Goal: Information Seeking & Learning: Check status

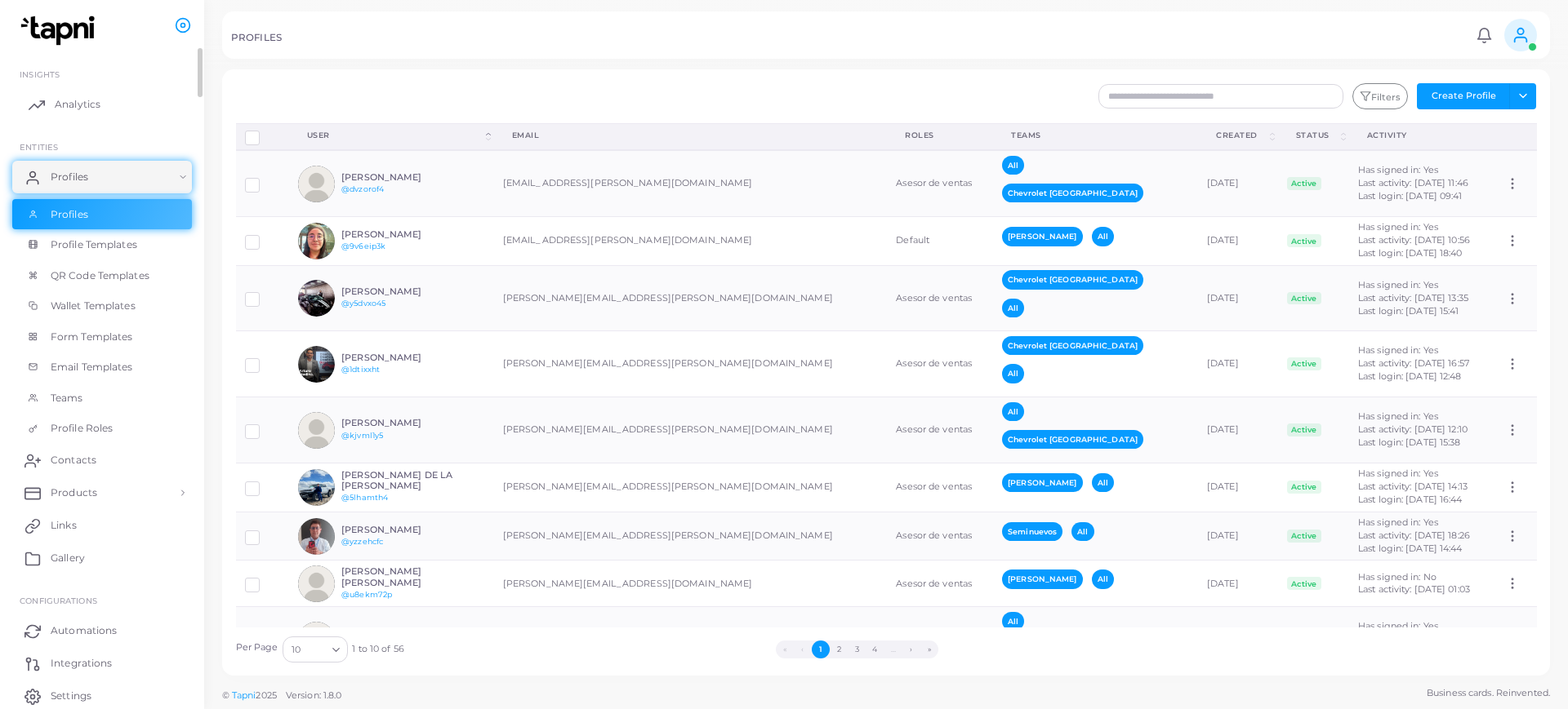
click at [118, 109] on link "Analytics" at bounding box center [101, 105] width 180 height 32
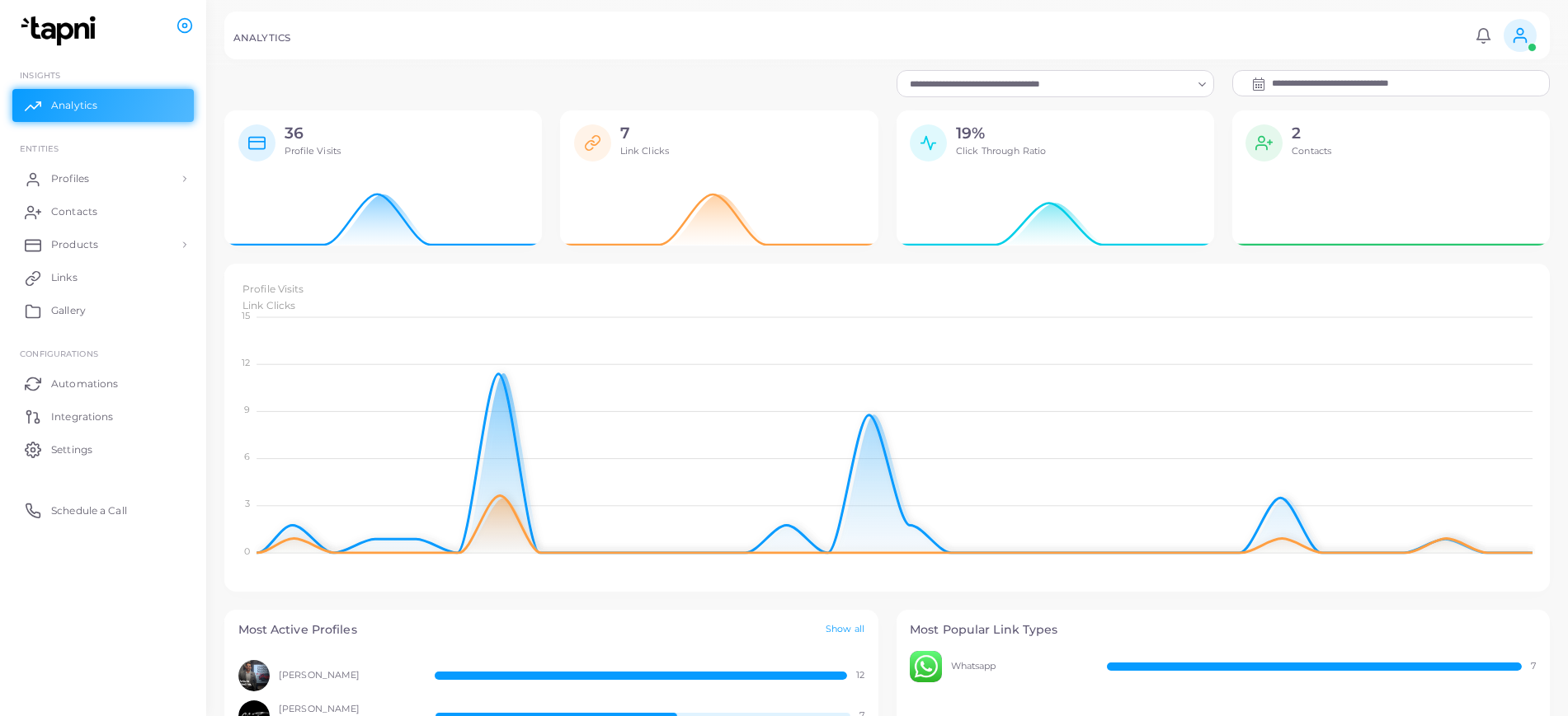
scroll to position [16, 16]
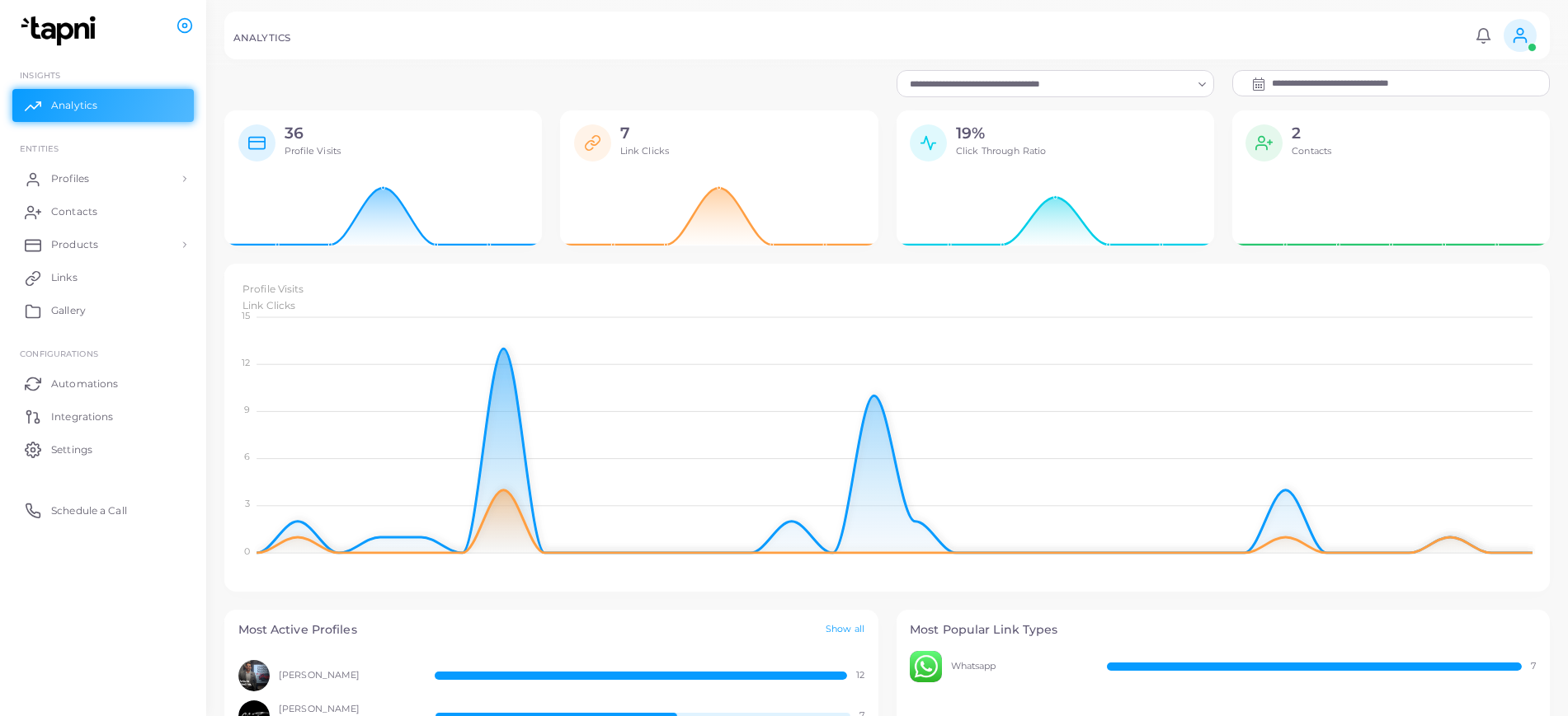
click at [937, 11] on div "ANALYTICS Notifications 0 New Mark All As Read Luis Guzman (luis.guzman@peregri…" at bounding box center [887, 35] width 1325 height 48
click at [1324, 89] on input "**********" at bounding box center [1411, 83] width 277 height 25
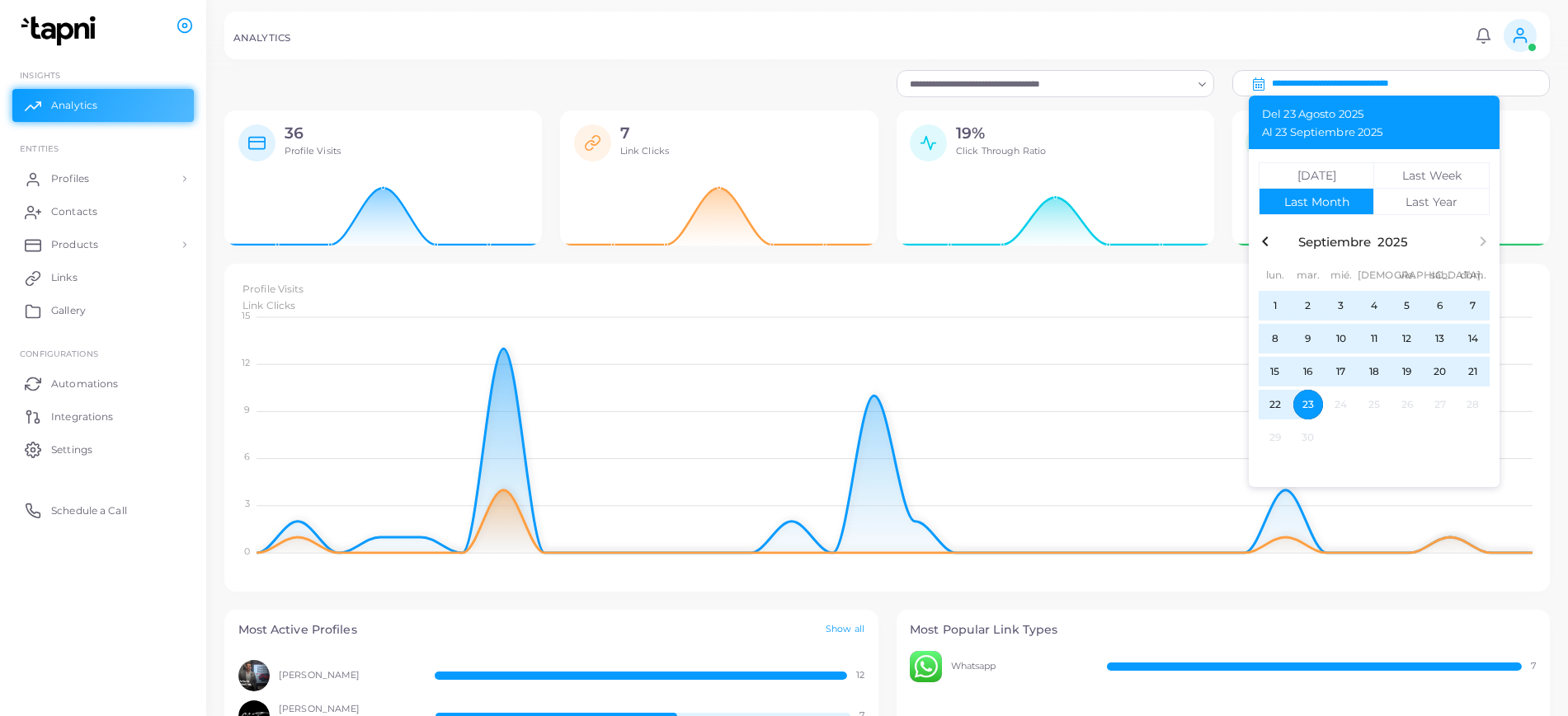
click at [1273, 305] on span "1" at bounding box center [1275, 306] width 30 height 30
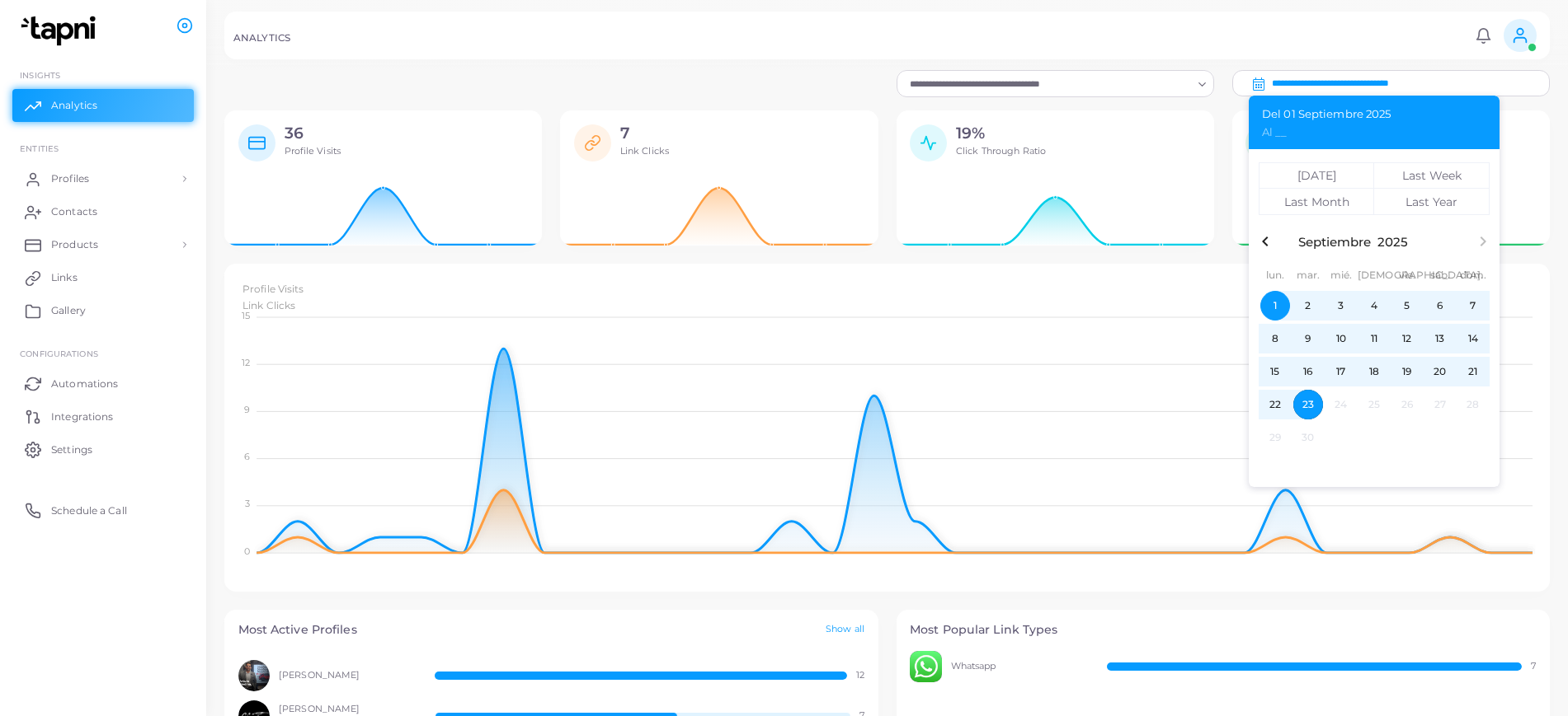
click at [1314, 408] on span "23" at bounding box center [1308, 405] width 30 height 30
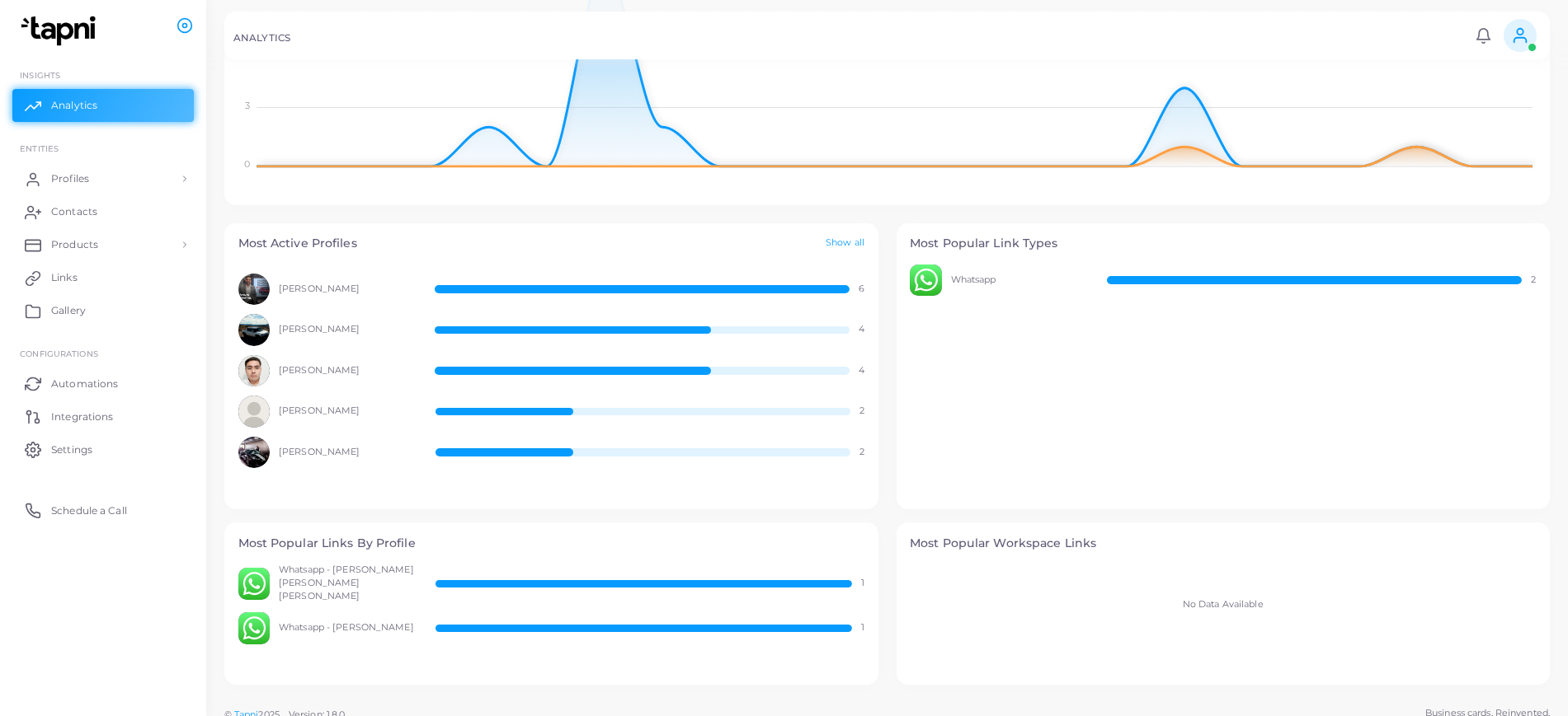
scroll to position [392, 0]
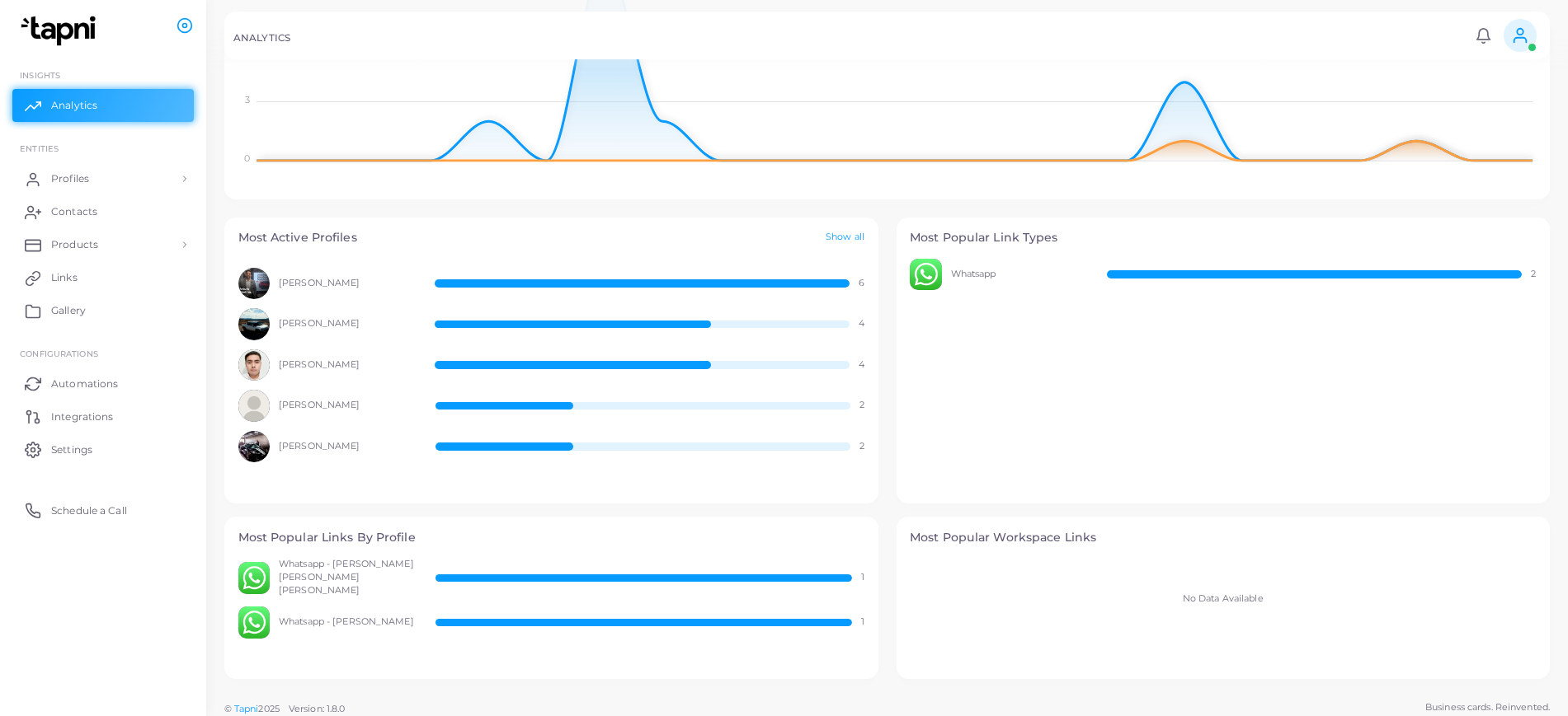
click at [888, 356] on div "Most Popular Link Types Whatsapp 2" at bounding box center [1224, 360] width 673 height 286
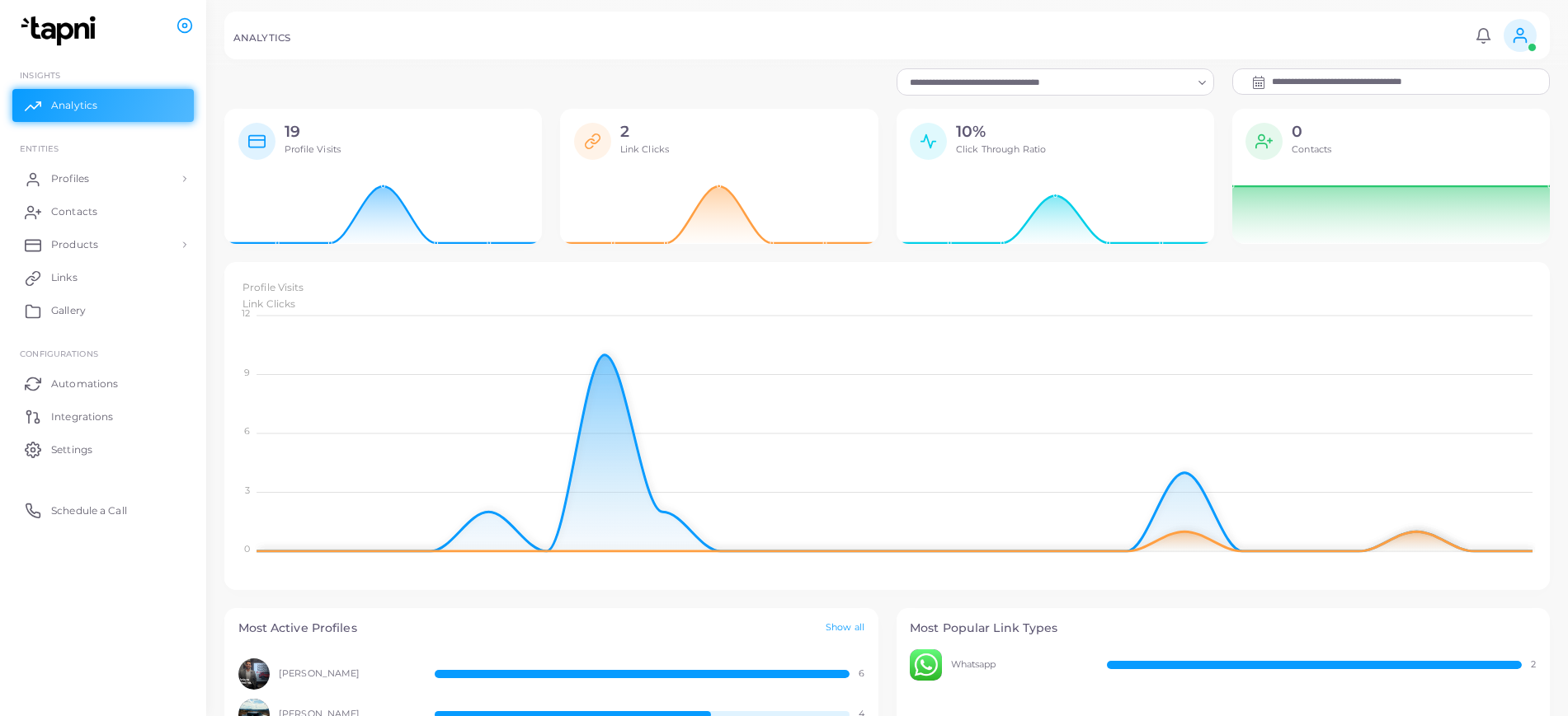
scroll to position [0, 0]
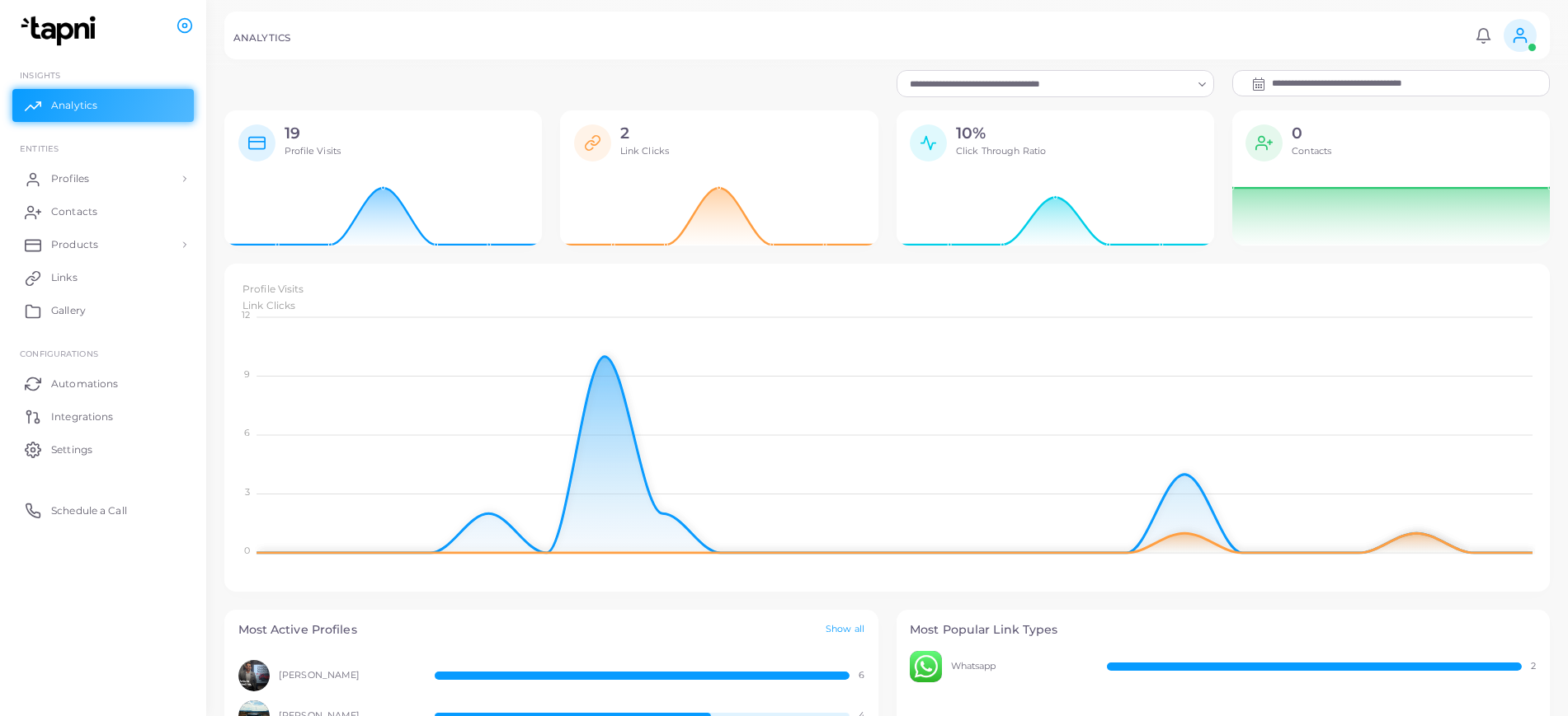
click at [1313, 83] on input "**********" at bounding box center [1411, 83] width 277 height 25
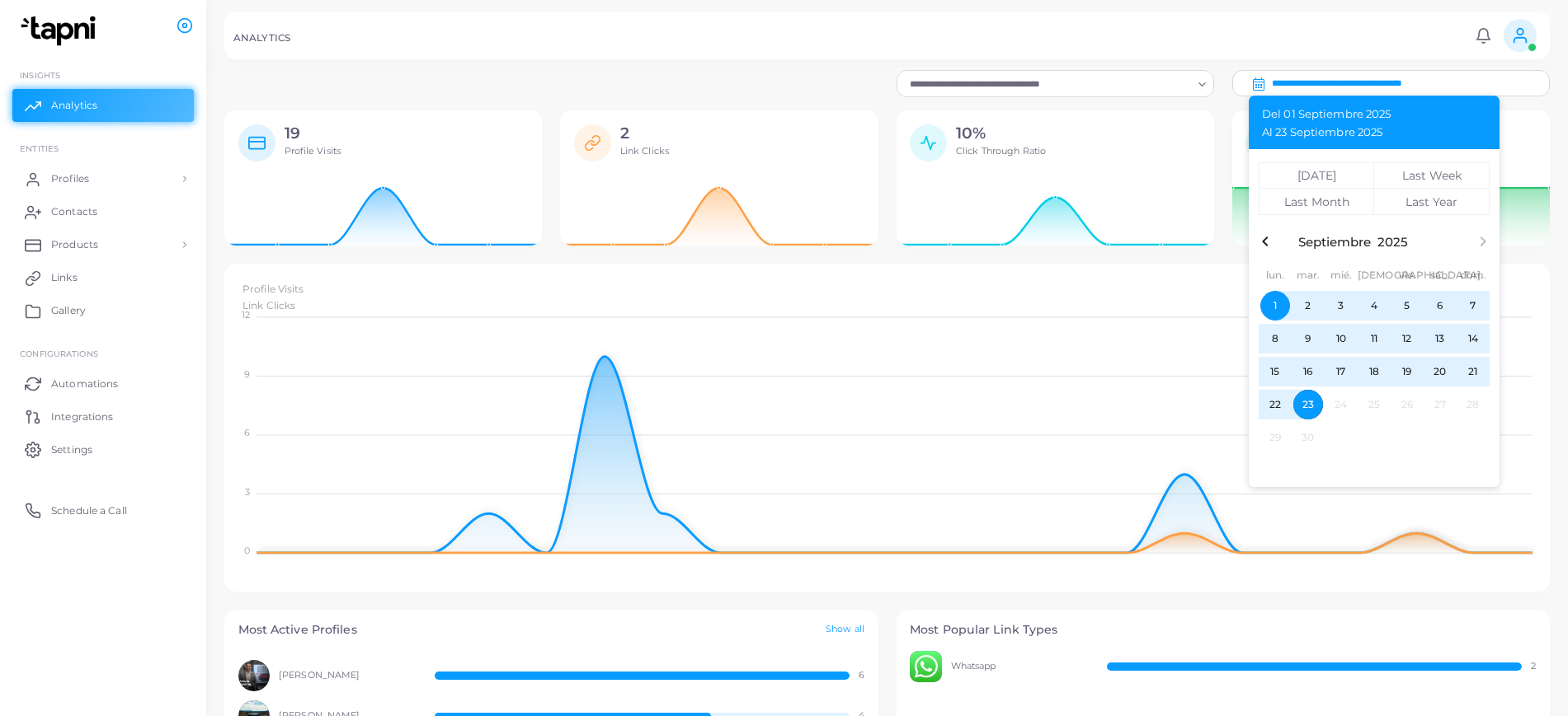
click at [1263, 243] on icon "button" at bounding box center [1265, 241] width 20 height 20
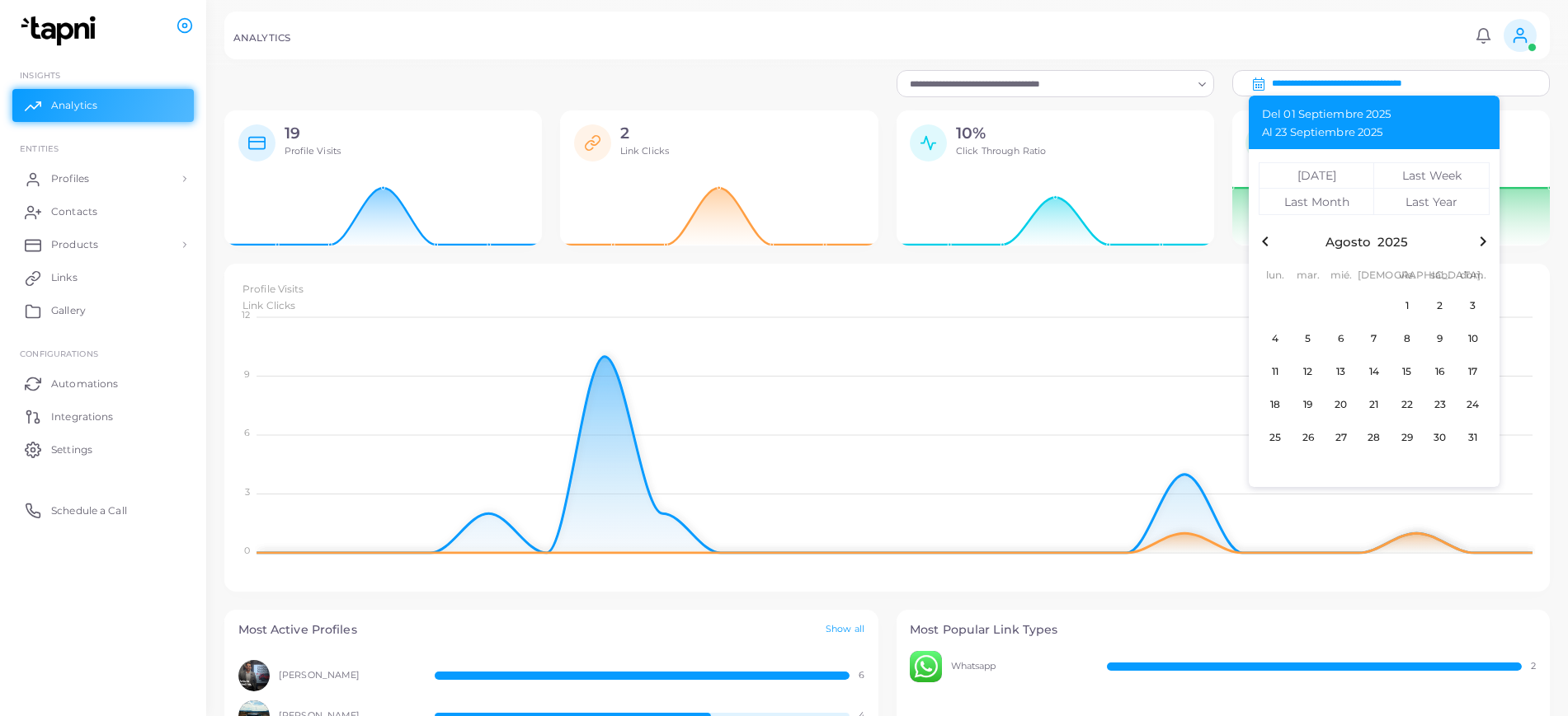
click at [1263, 243] on icon "button" at bounding box center [1265, 241] width 20 height 20
click at [1463, 300] on span "1" at bounding box center [1473, 306] width 30 height 30
click at [1476, 244] on icon "button" at bounding box center [1483, 241] width 20 height 20
click at [1479, 242] on icon "button" at bounding box center [1483, 241] width 20 height 20
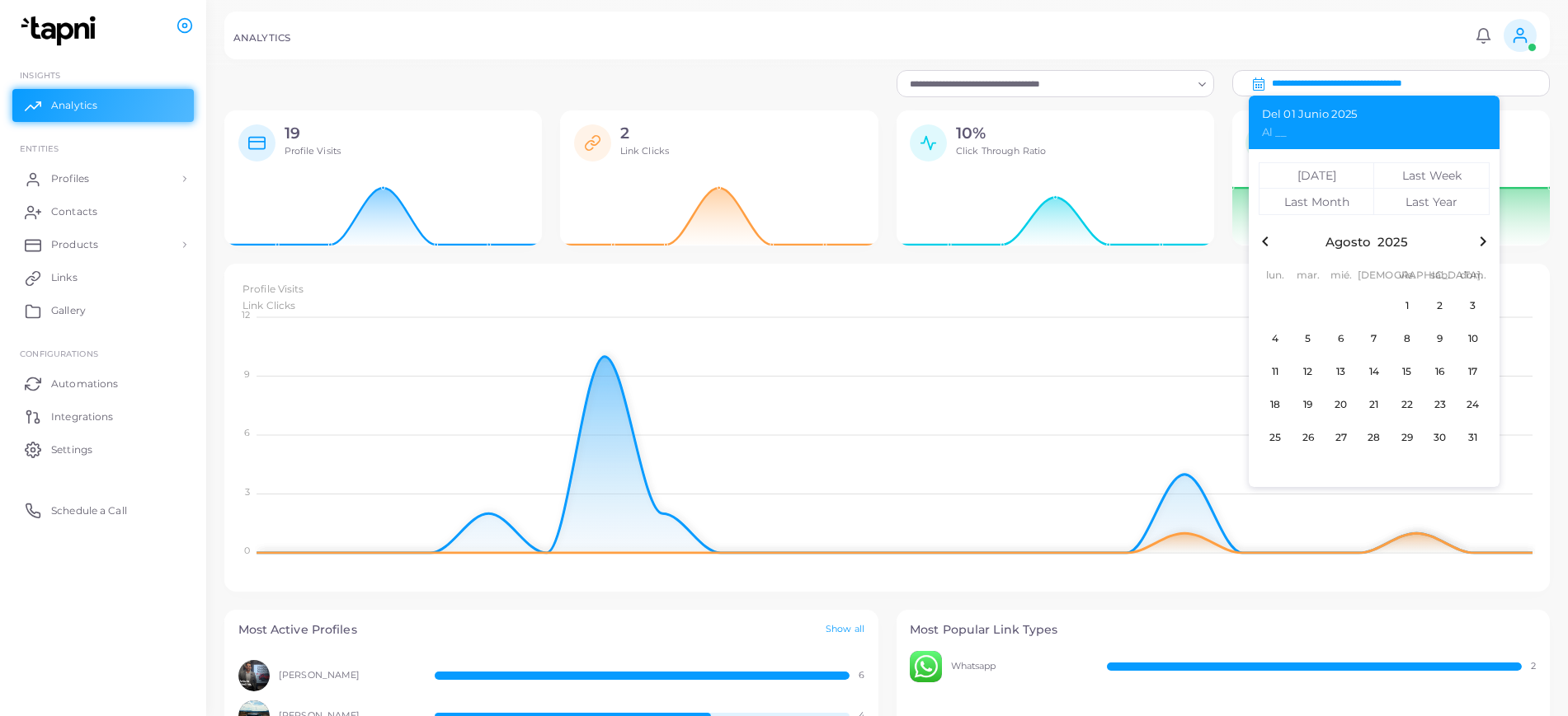
click at [1479, 242] on icon "button" at bounding box center [1483, 241] width 20 height 20
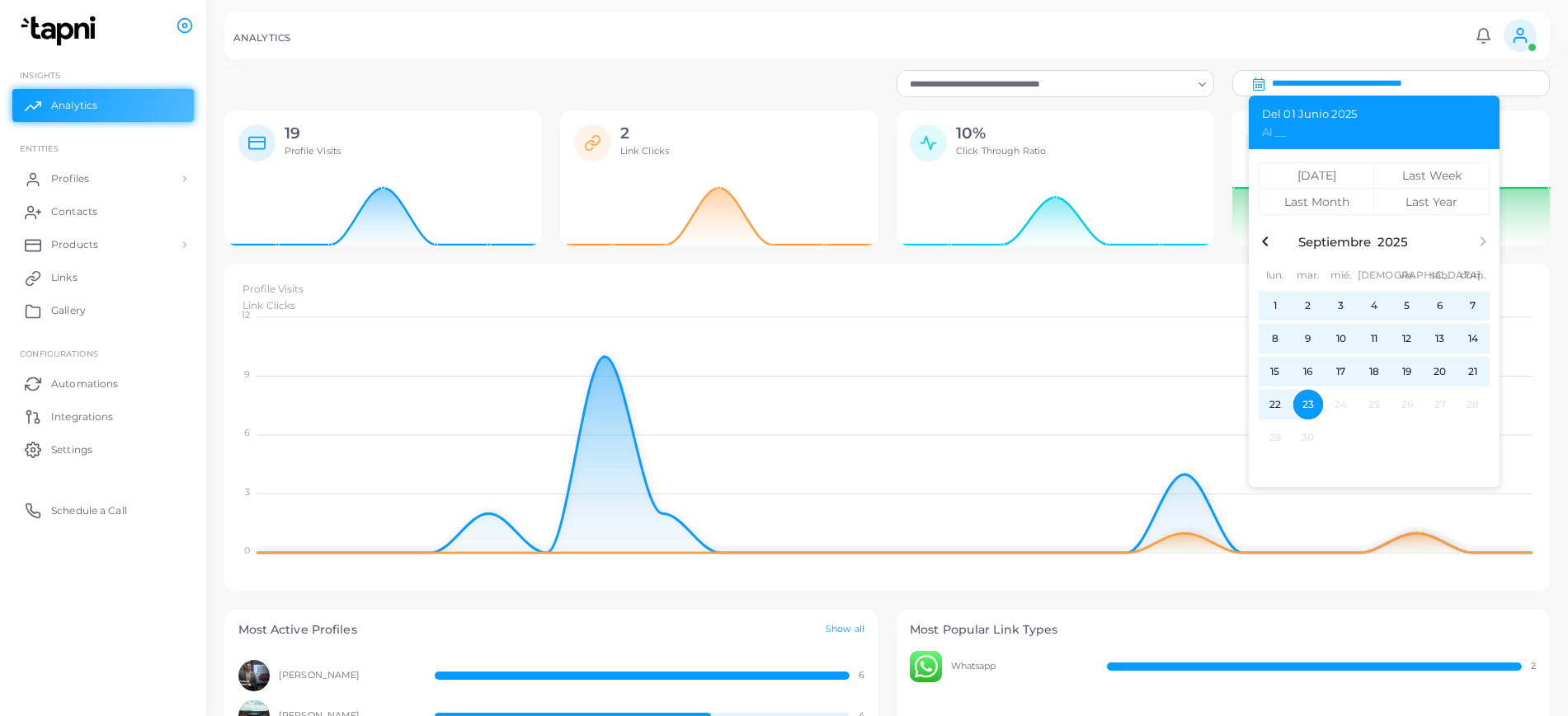
click at [1312, 392] on span "23" at bounding box center [1308, 405] width 30 height 30
type input "**********"
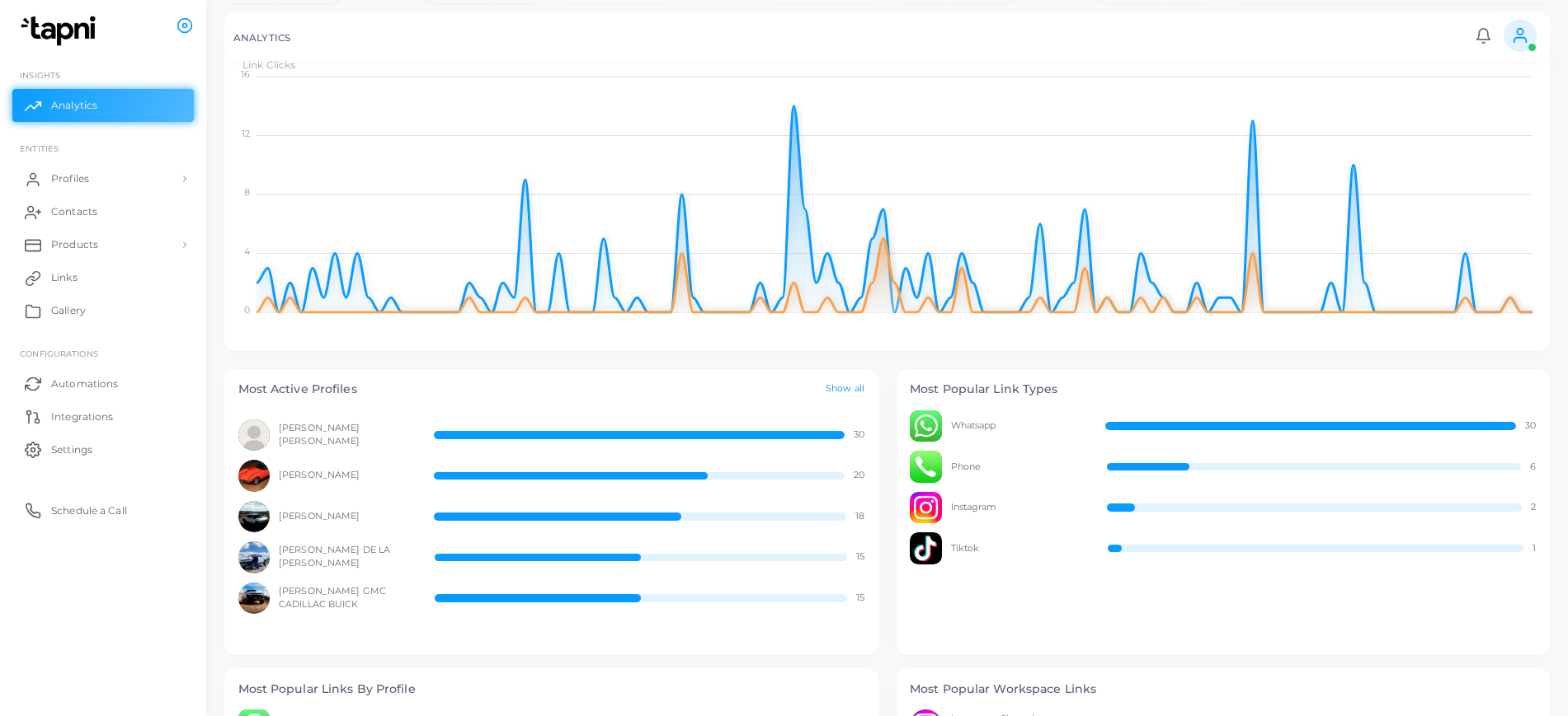
click at [852, 392] on link "Show all" at bounding box center [845, 389] width 39 height 14
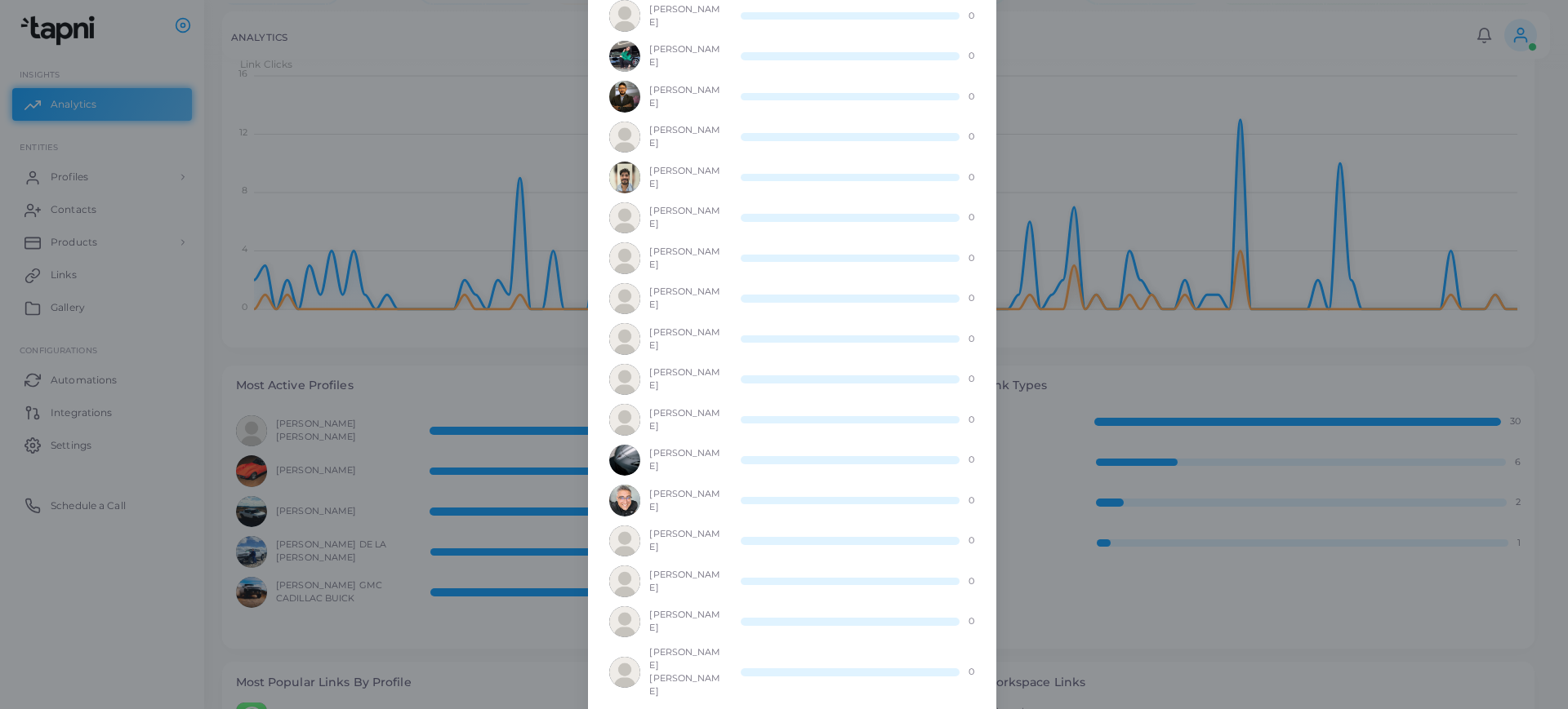
scroll to position [1802, 0]
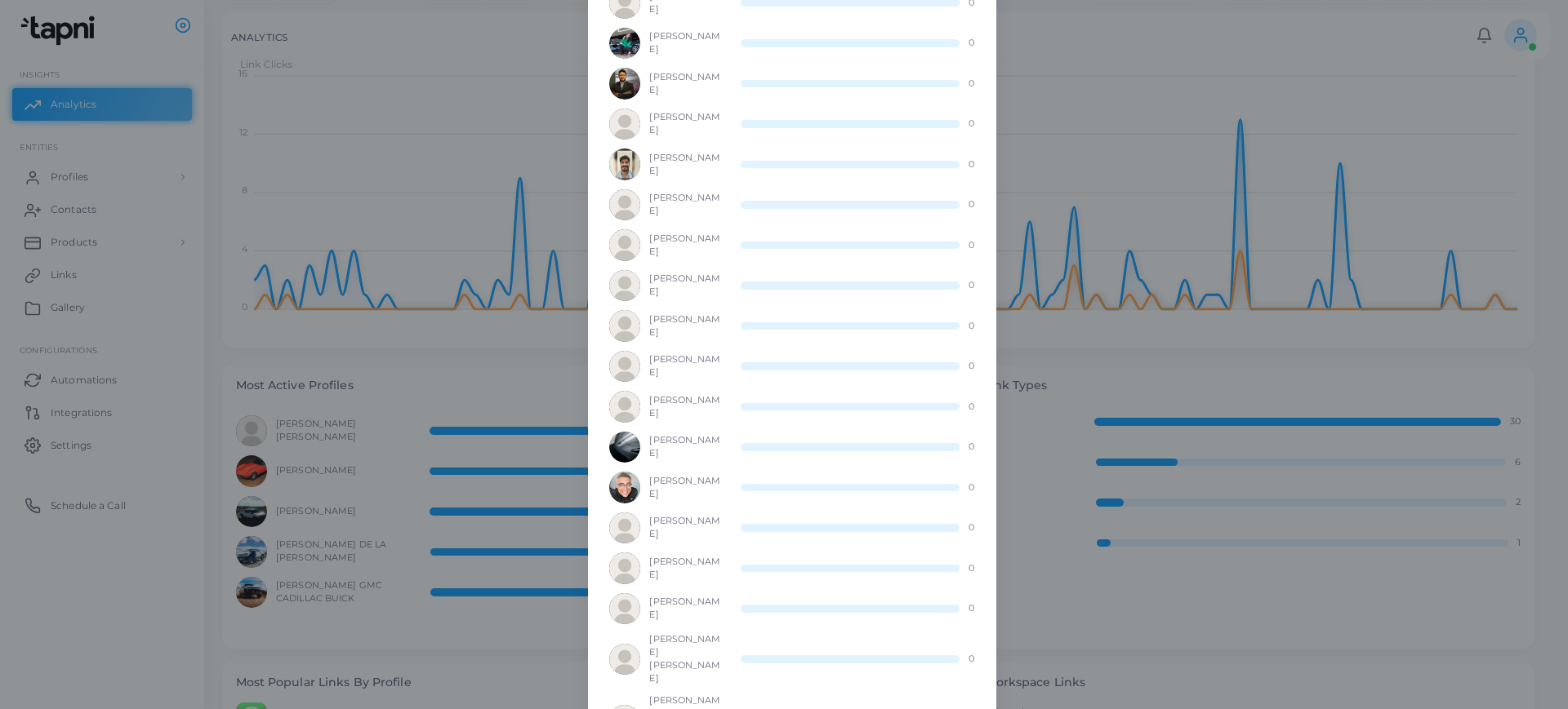
click at [1071, 328] on div "Most Active Profiles × CESAR ARENAS MUNOZ 30 HECTOR PEREZ ROMERO 20 JESUS RAUL …" at bounding box center [784, 354] width 1568 height 709
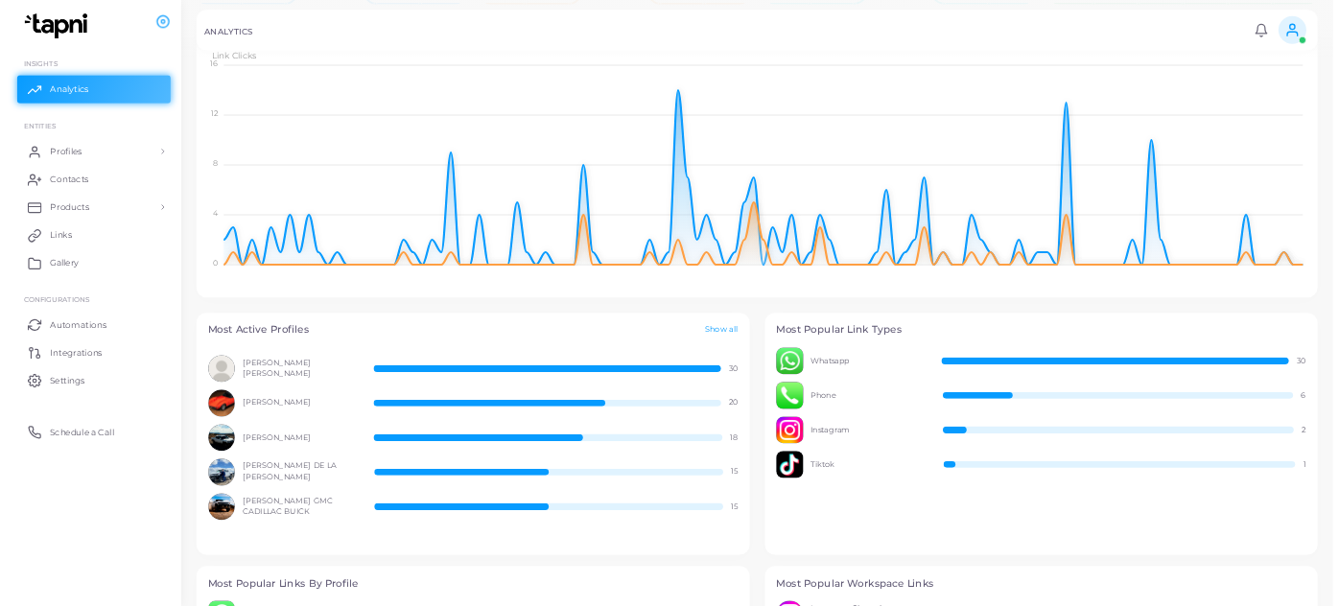
scroll to position [0, 0]
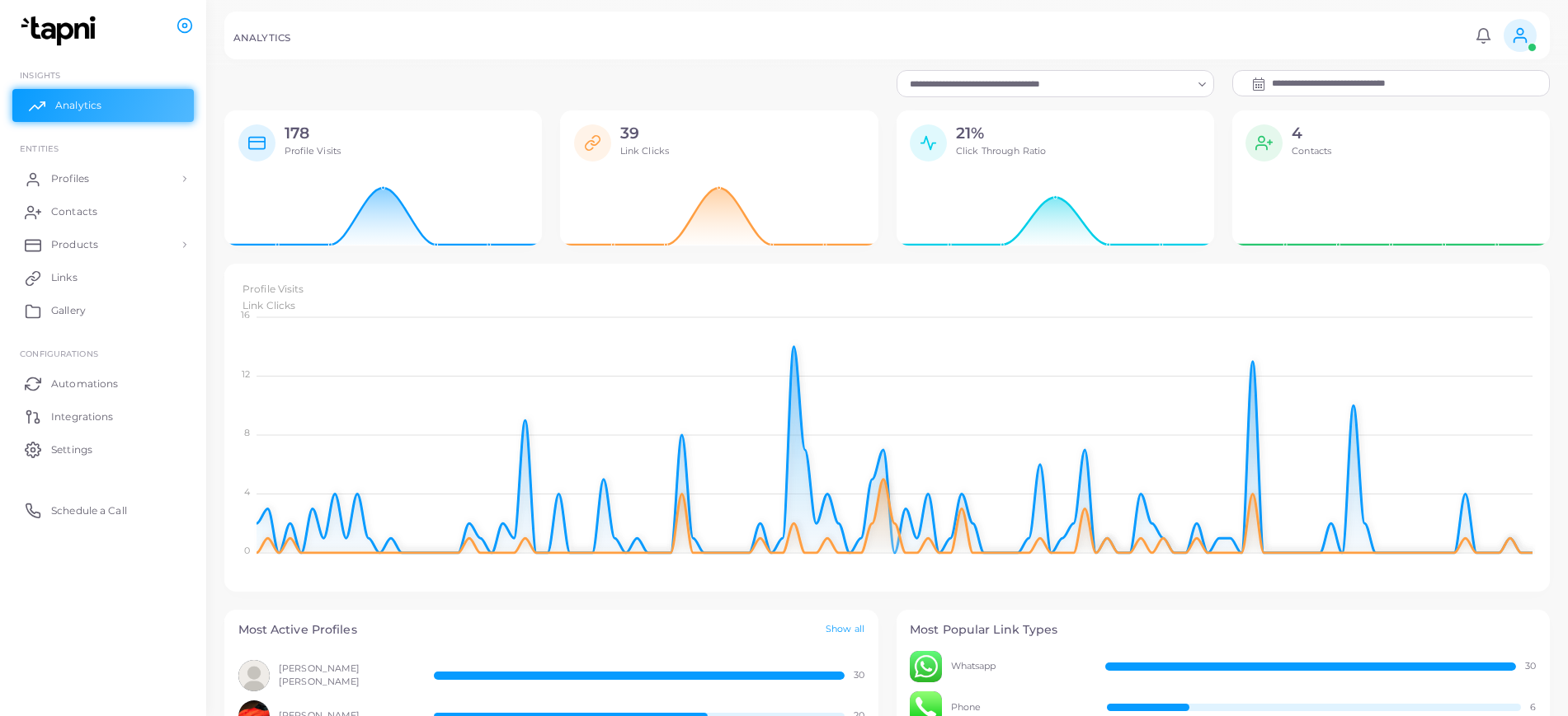
click at [154, 107] on link "Analytics" at bounding box center [102, 106] width 181 height 33
click at [875, 66] on div at bounding box center [784, 35] width 1568 height 70
click at [110, 174] on link "Profiles" at bounding box center [102, 179] width 181 height 33
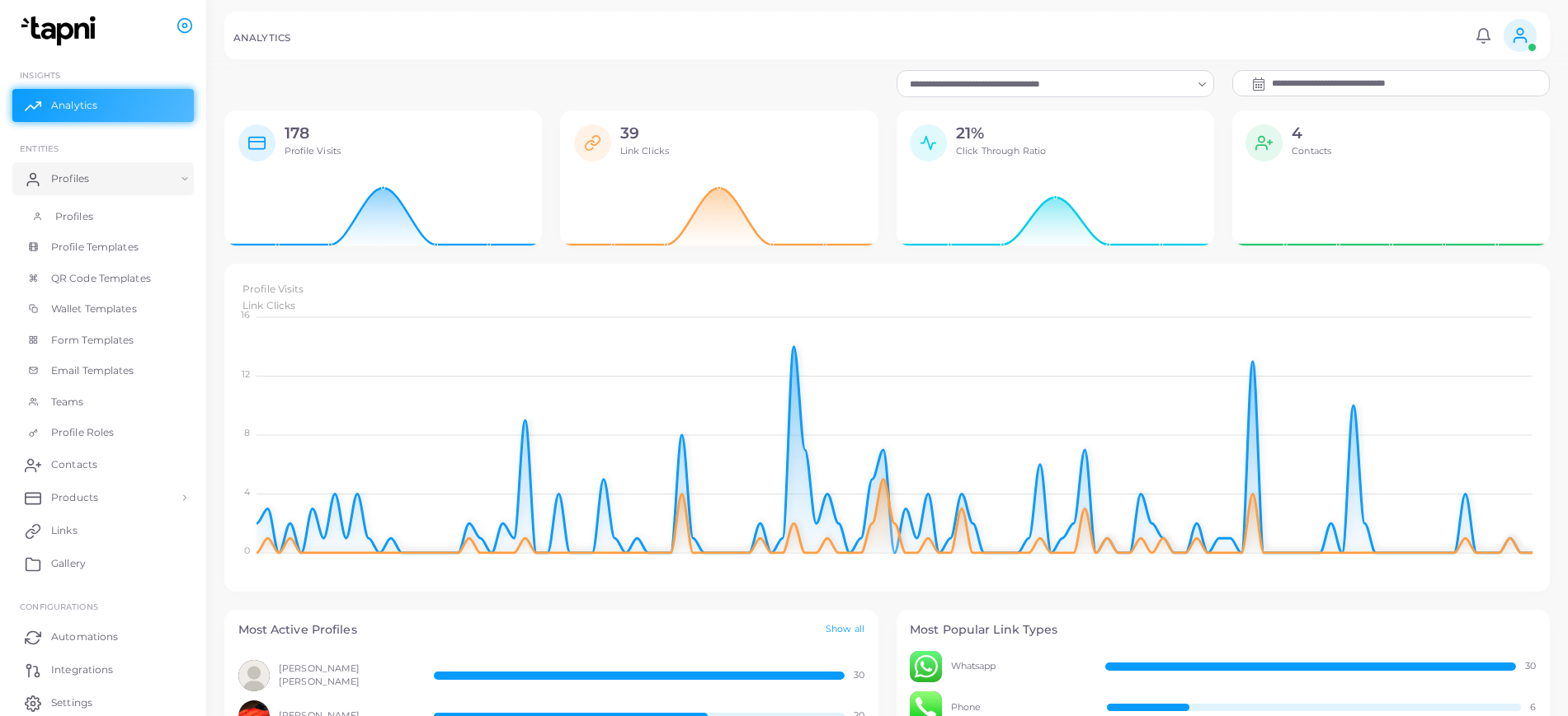
click at [66, 214] on span "Profiles" at bounding box center [74, 217] width 38 height 15
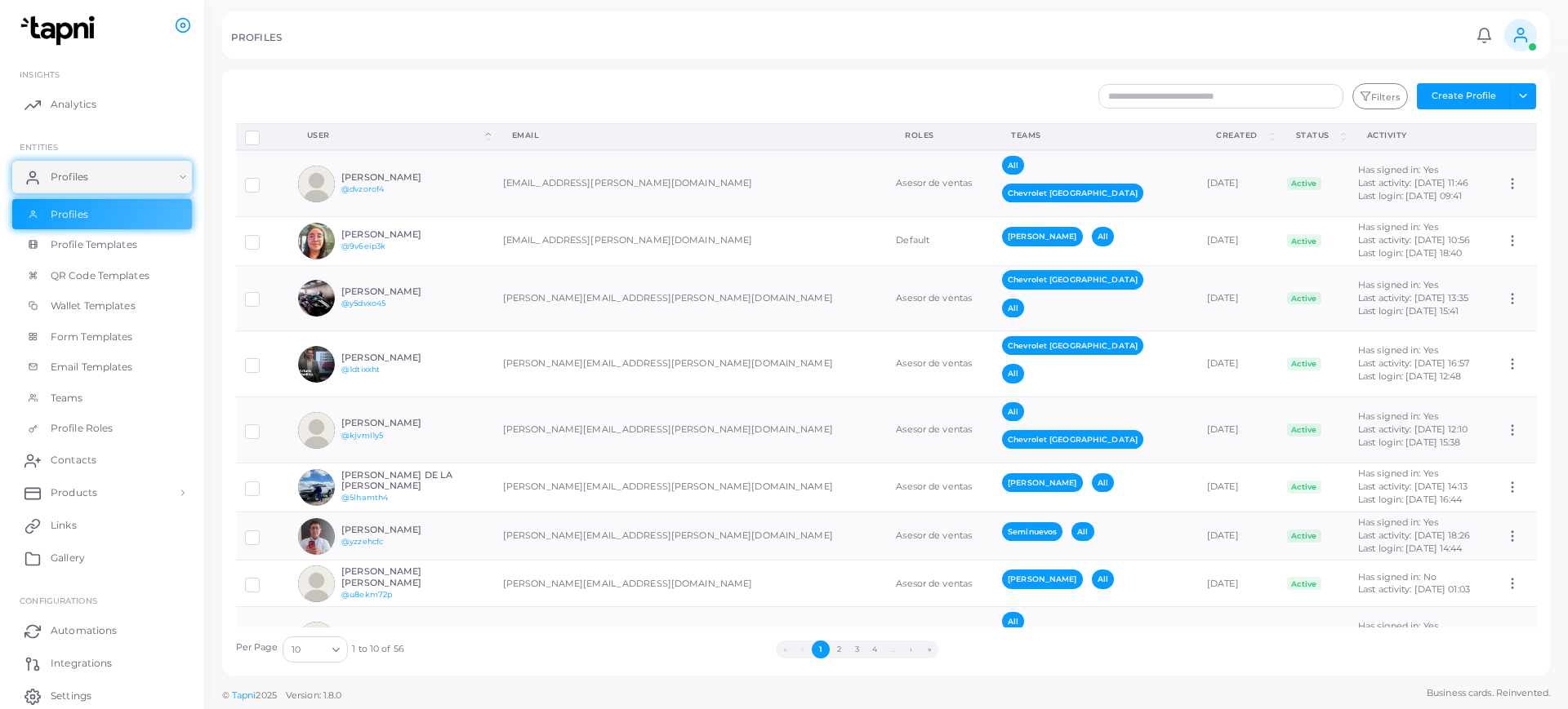
click at [1163, 54] on div "PROFILES Notifications 0 New Mark All As Read Luis Guzman (luis.guzman@peregrin…" at bounding box center [886, 35] width 1328 height 48
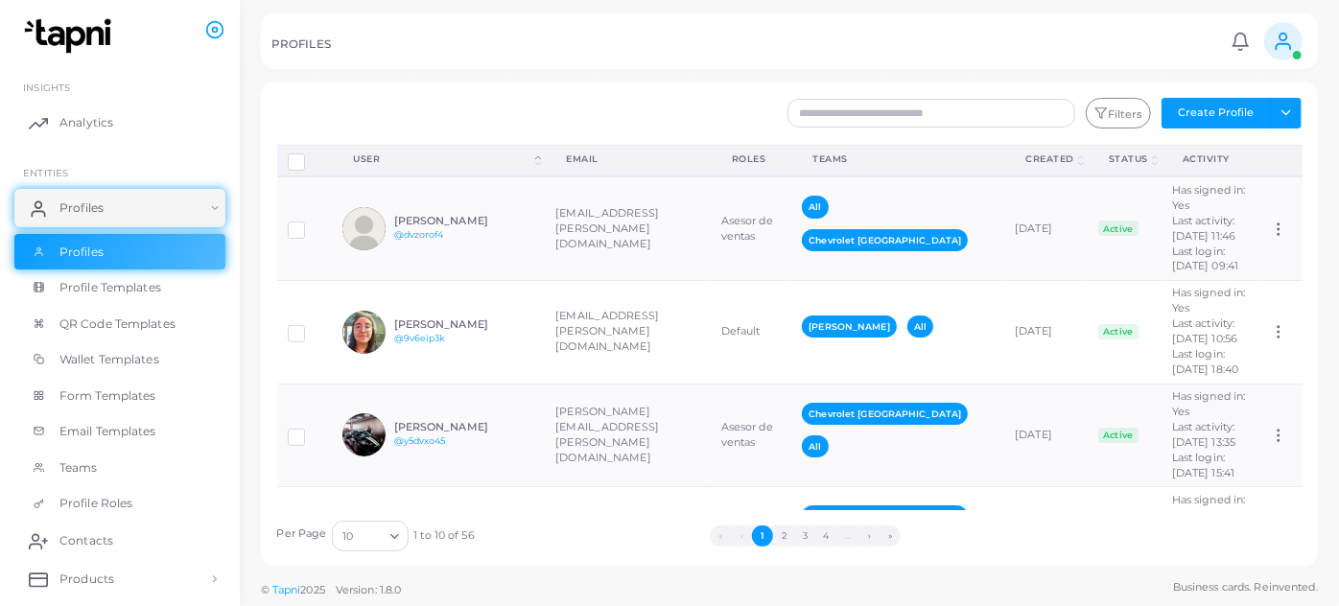
drag, startPoint x: 1805, startPoint y: 3, endPoint x: 842, endPoint y: 90, distance: 966.7
click at [842, 91] on div "Filters Create Profile Toggle dropdown Import Profiles Invite Profiles Export P…" at bounding box center [789, 324] width 1057 height 485
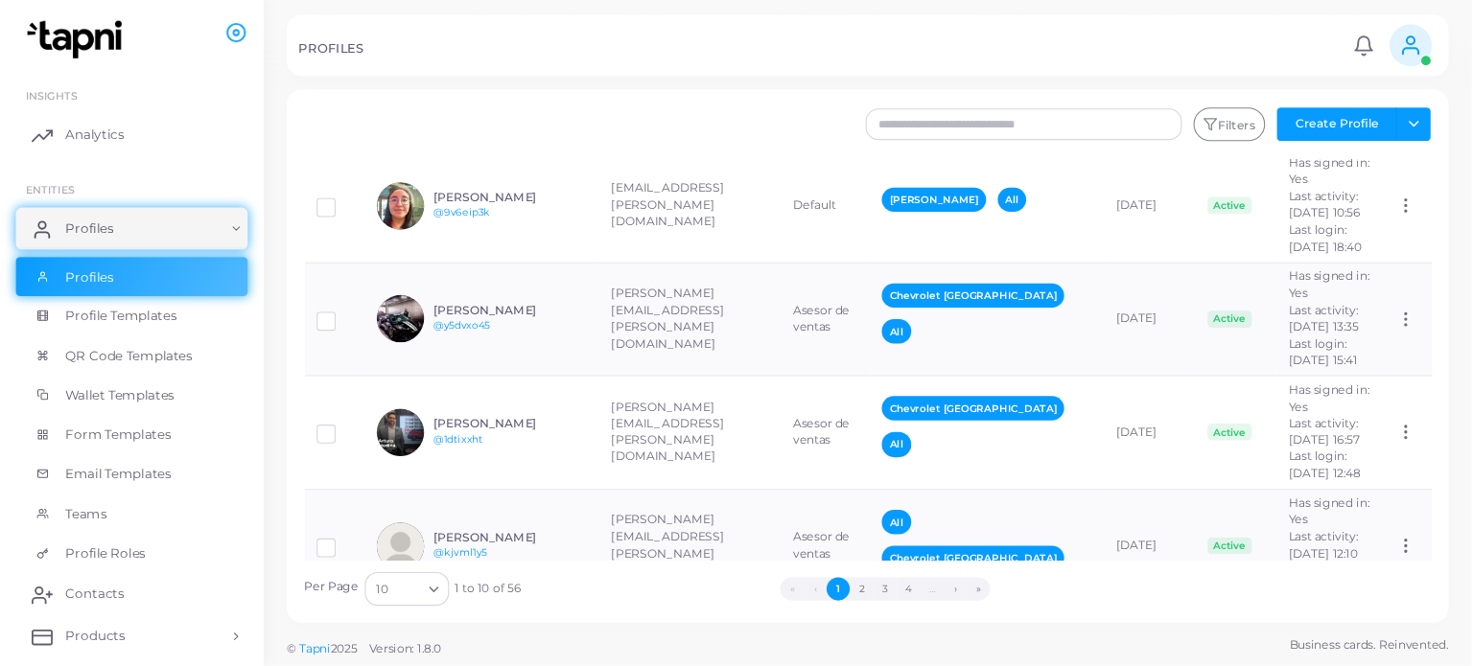
scroll to position [145, 0]
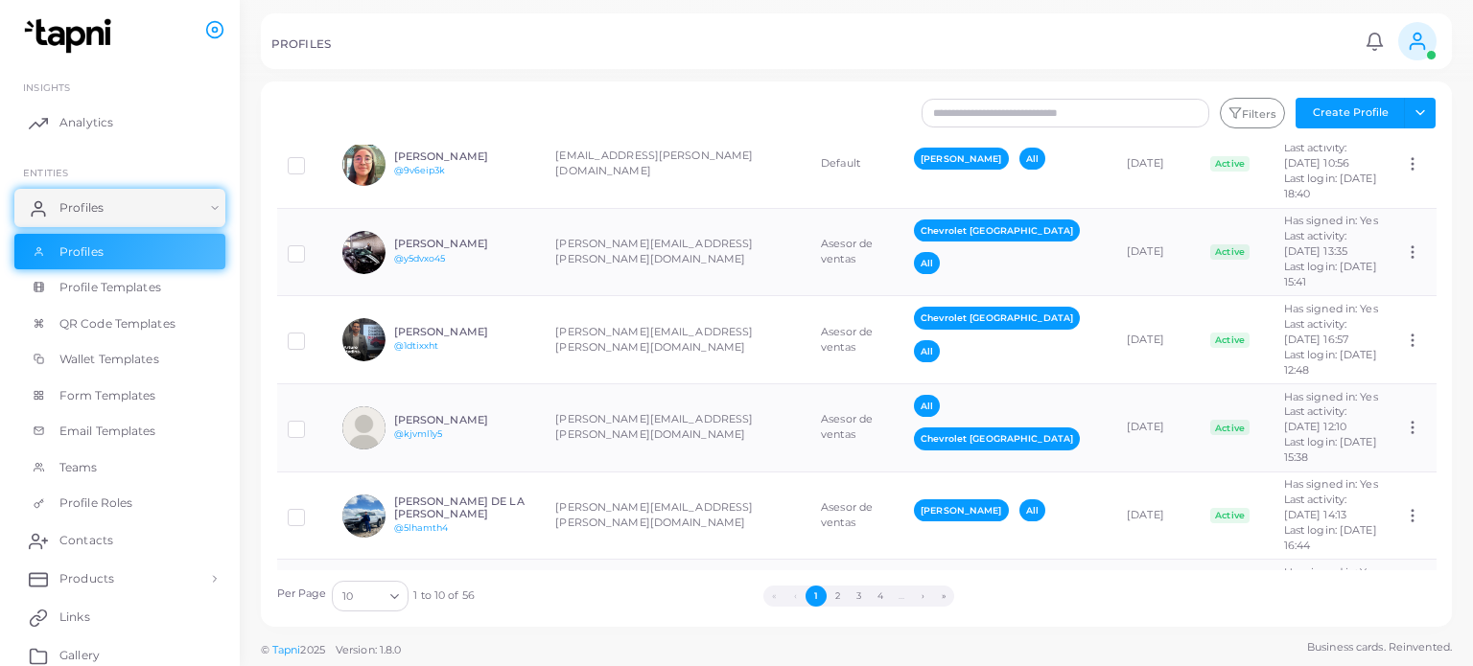
drag, startPoint x: 1283, startPoint y: 0, endPoint x: 871, endPoint y: 22, distance: 412.9
click at [872, 26] on div "PROFILES Notifications 0 New Mark All As Read Luis Guzman (luis.guzman@peregrin…" at bounding box center [856, 41] width 1191 height 56
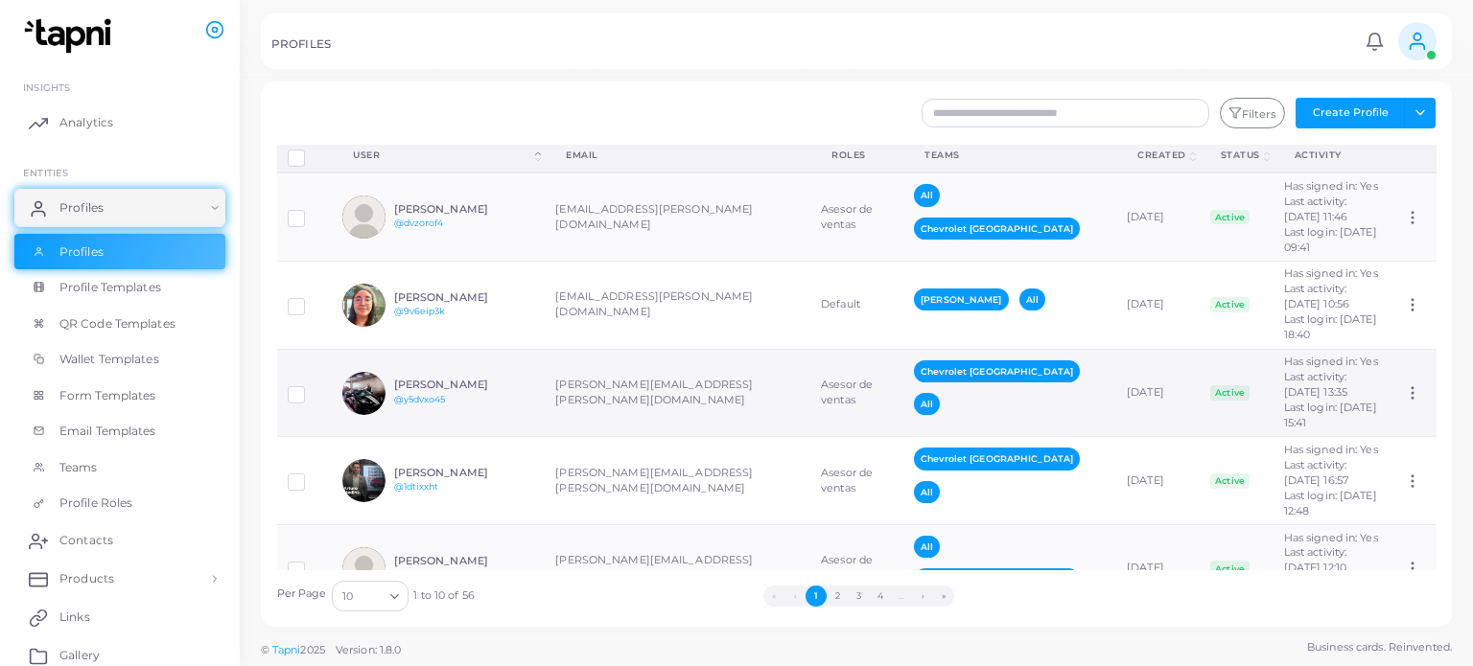
scroll to position [0, 0]
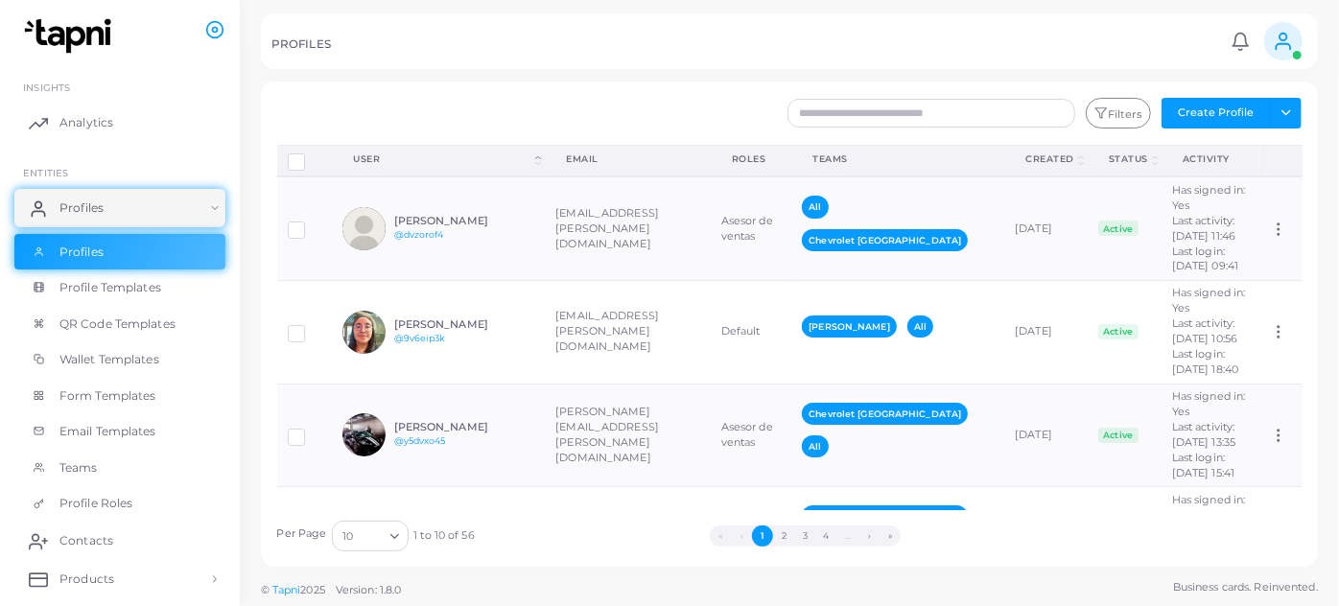
drag, startPoint x: 1390, startPoint y: 0, endPoint x: 901, endPoint y: 54, distance: 492.0
click at [901, 54] on div "PROFILES" at bounding box center [747, 46] width 953 height 19
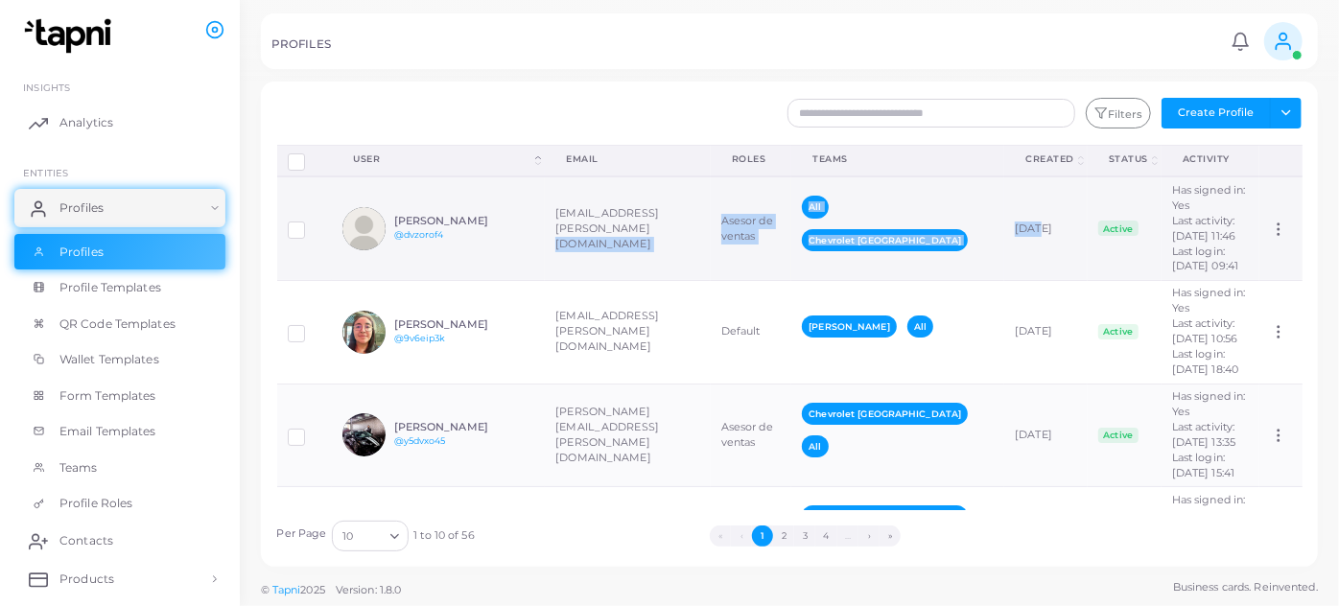
drag, startPoint x: 1115, startPoint y: 317, endPoint x: 726, endPoint y: 310, distance: 389.4
click at [726, 280] on tr "ABIGAL ACEVEDO VELAZQUEZ @dvzorof4 abigail.acevedo@motoresangelopolis.com Aseso…" at bounding box center [789, 228] width 1025 height 104
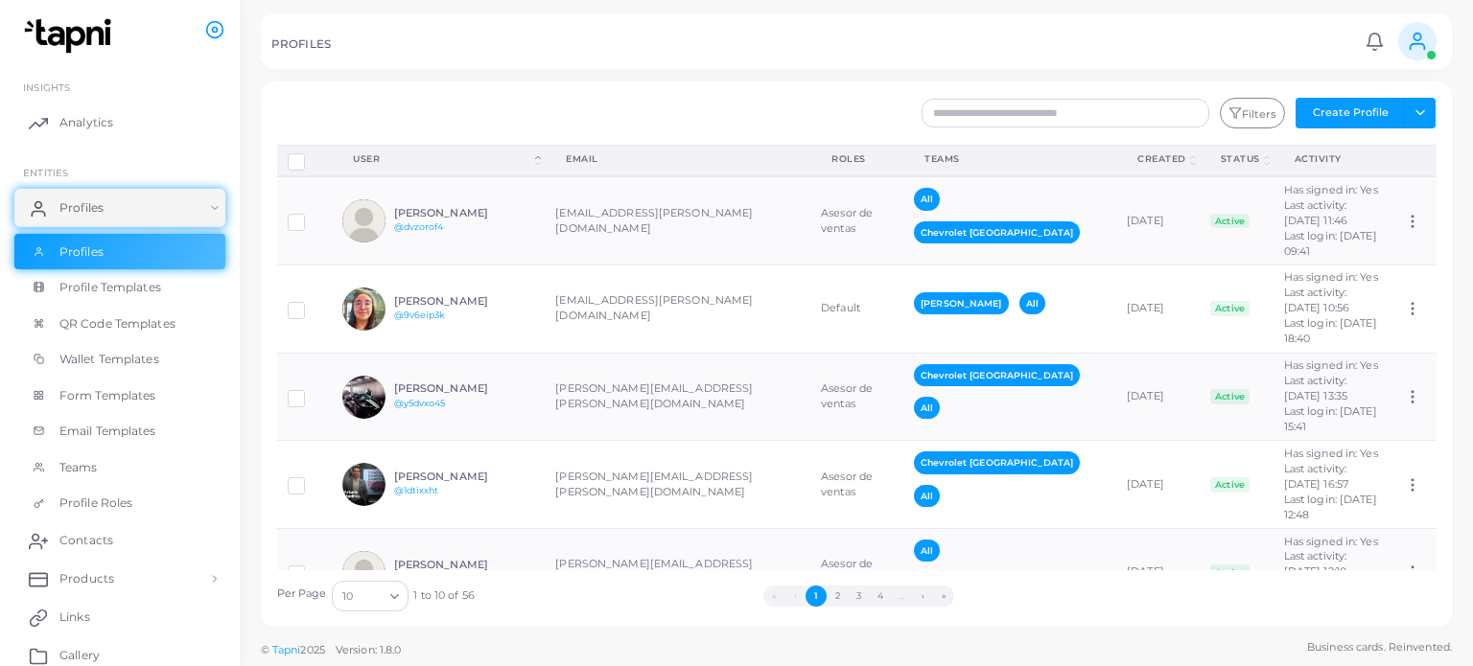
drag, startPoint x: 1338, startPoint y: 2, endPoint x: 867, endPoint y: 41, distance: 472.5
click at [867, 41] on div "PROFILES" at bounding box center [814, 46] width 1087 height 19
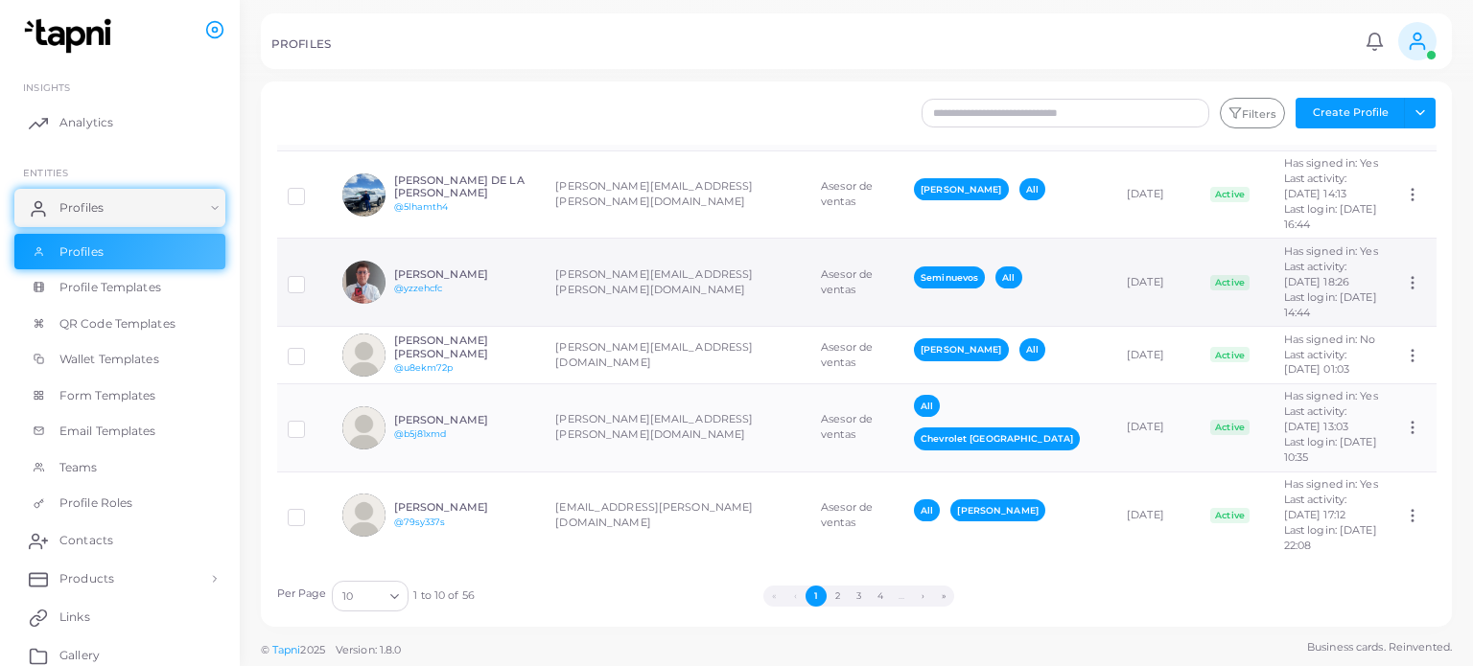
scroll to position [735, 0]
click at [838, 590] on button "2" at bounding box center [837, 596] width 21 height 21
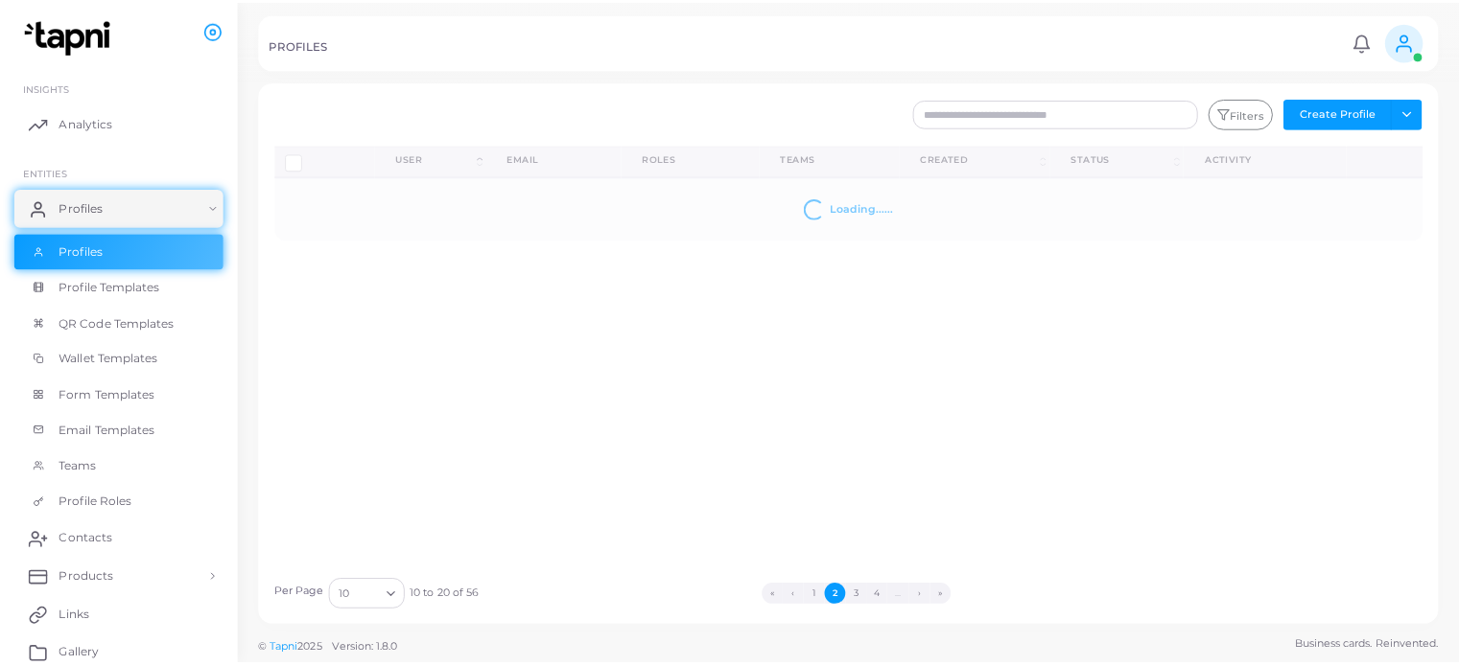
scroll to position [0, 0]
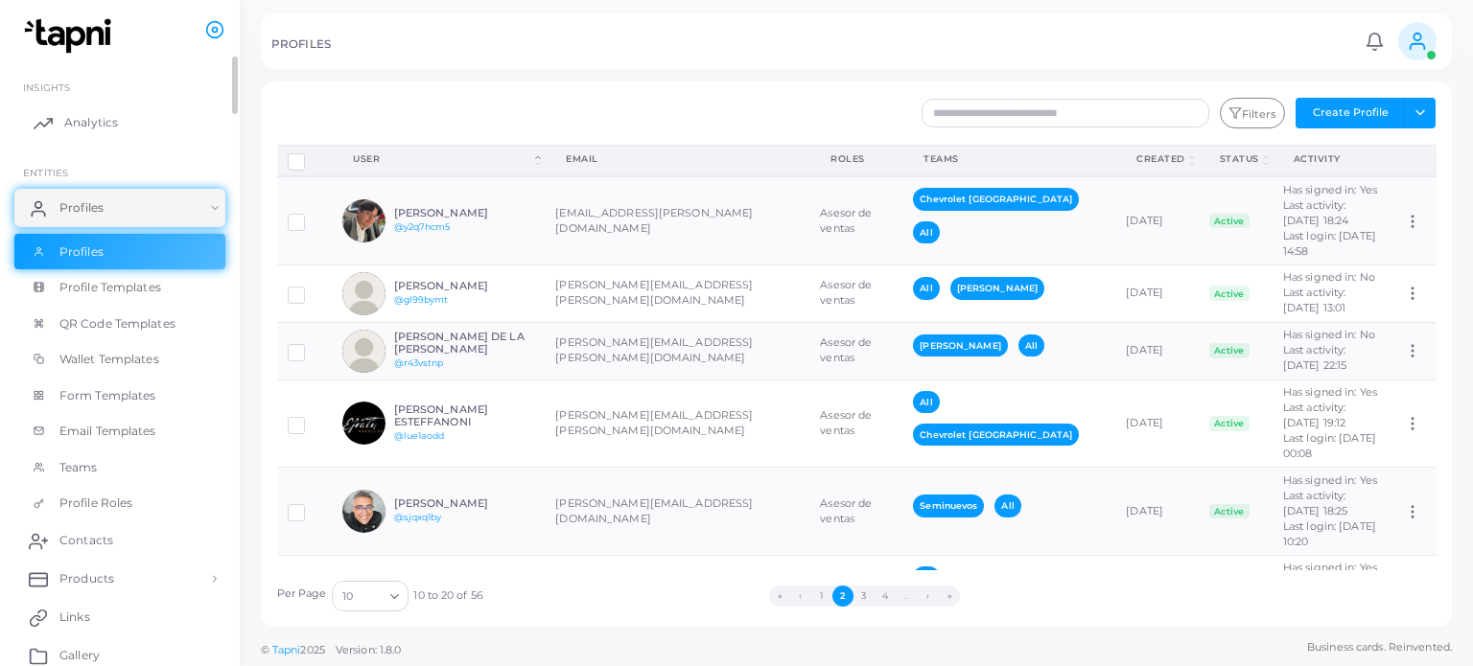
click at [140, 131] on link "Analytics" at bounding box center [119, 123] width 211 height 38
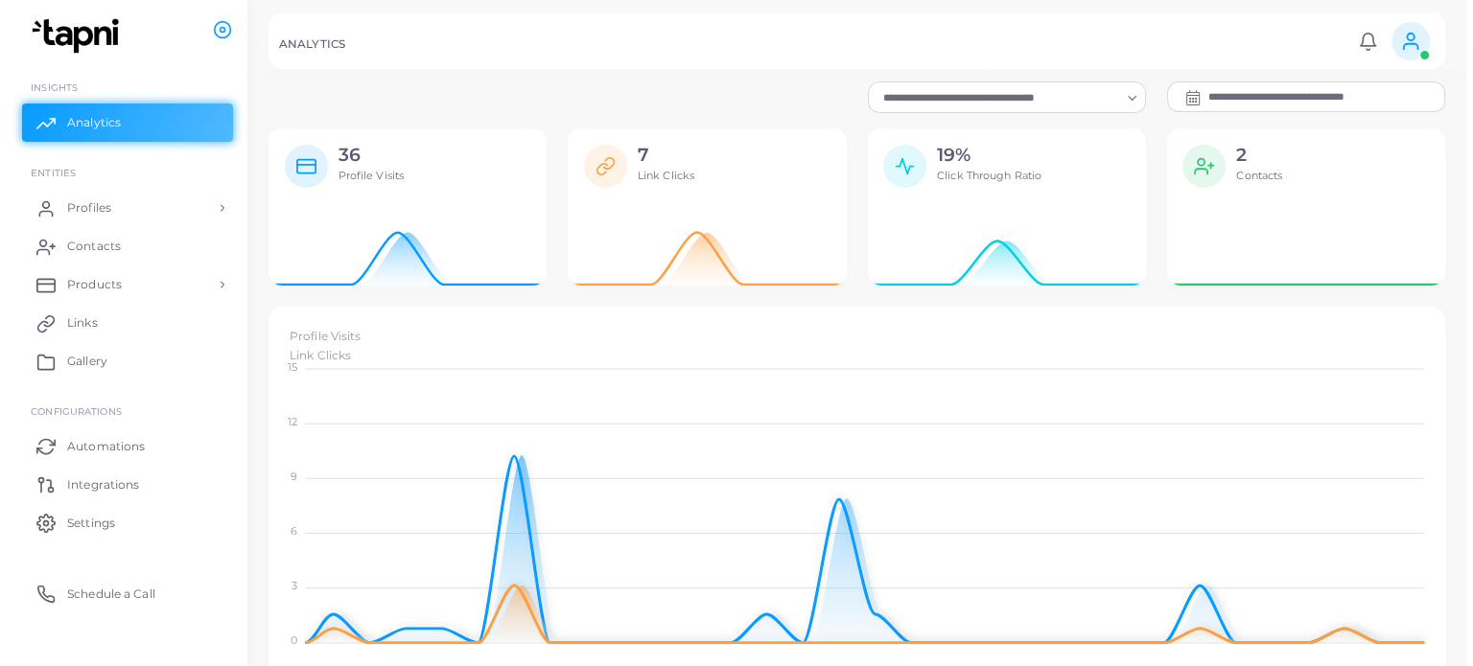
scroll to position [15, 15]
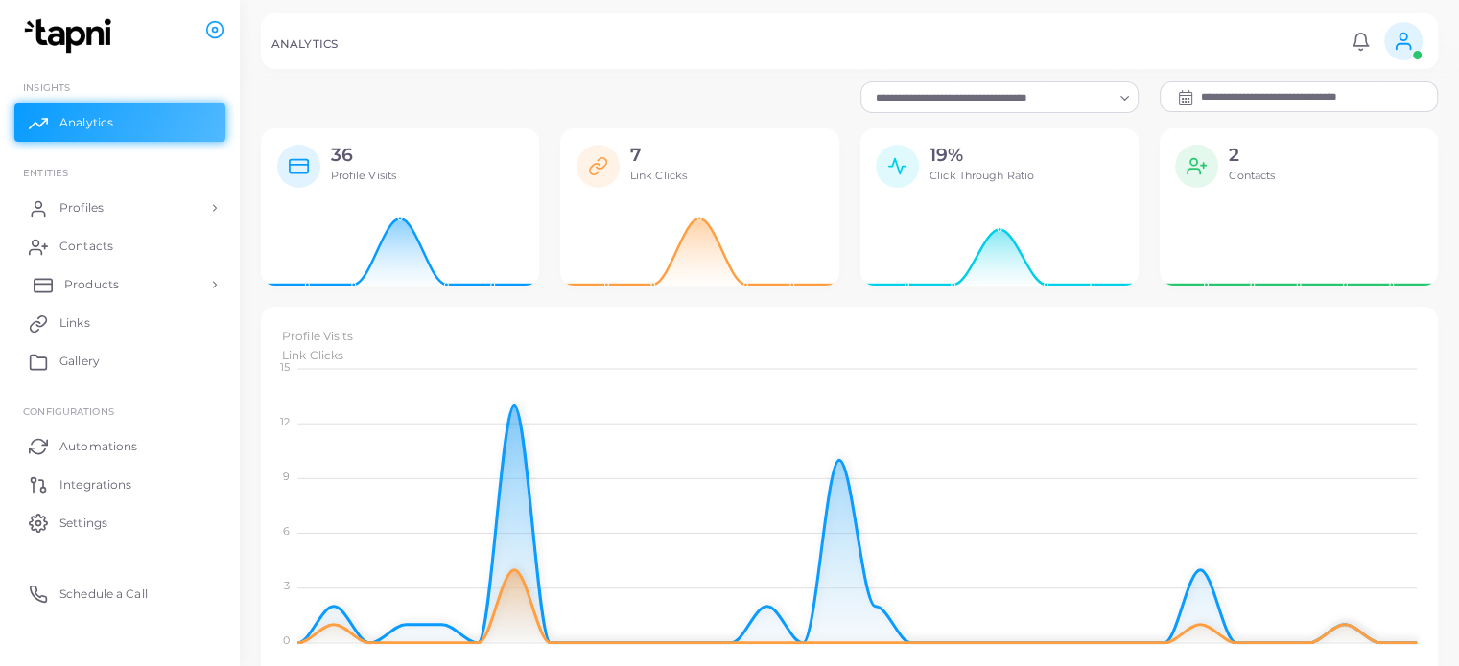
click at [91, 284] on span "Products" at bounding box center [91, 284] width 55 height 17
click at [92, 321] on span "Products" at bounding box center [91, 328] width 55 height 17
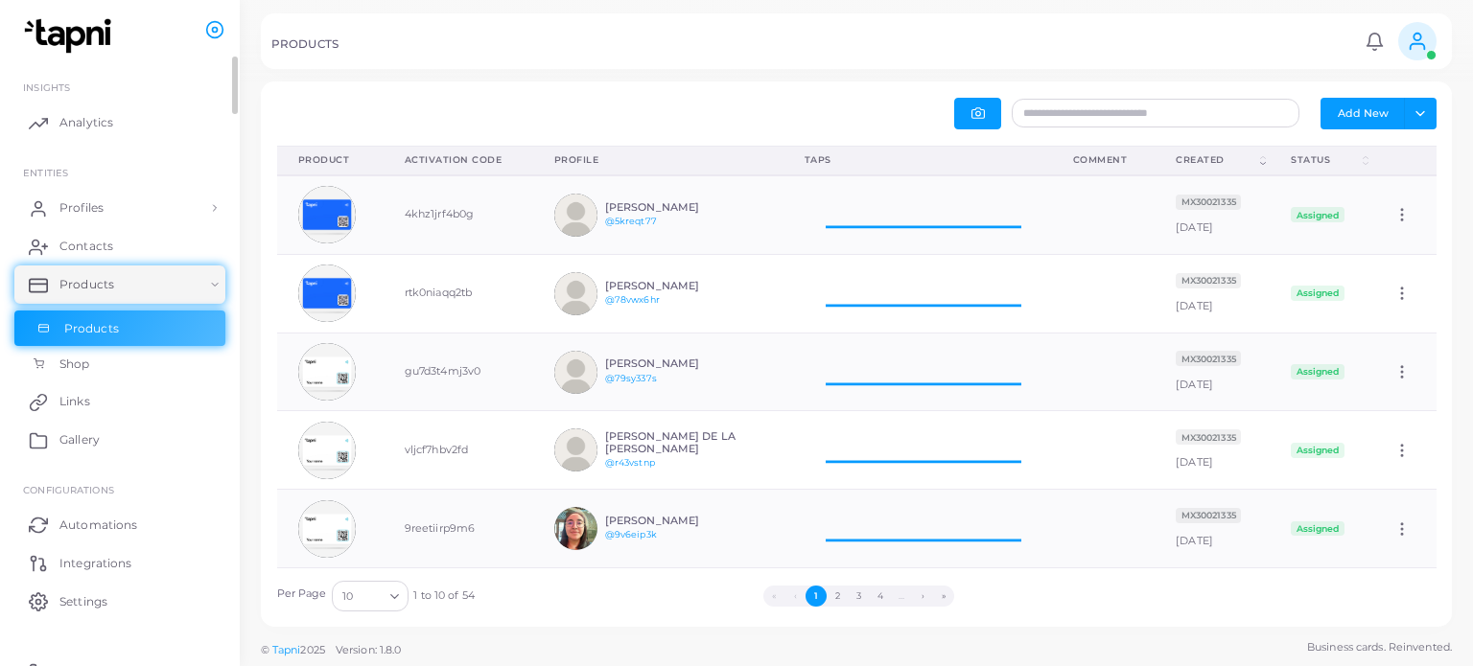
scroll to position [62, 253]
